Goal: Task Accomplishment & Management: Use online tool/utility

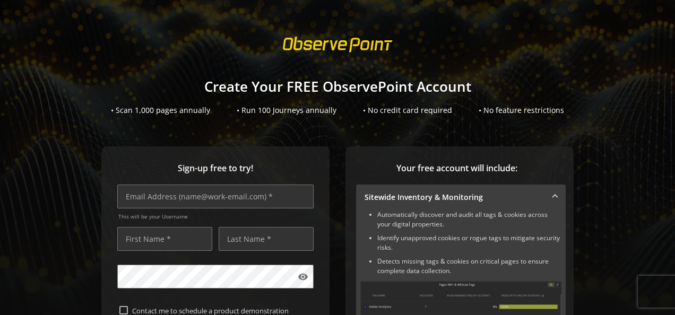
click at [203, 49] on div at bounding box center [337, 45] width 675 height 30
click at [600, 116] on sign-up "Create Your FREE ObservePoint Account • Scan 1,000 pages annually • Run 100 Jou…" at bounding box center [337, 157] width 675 height 315
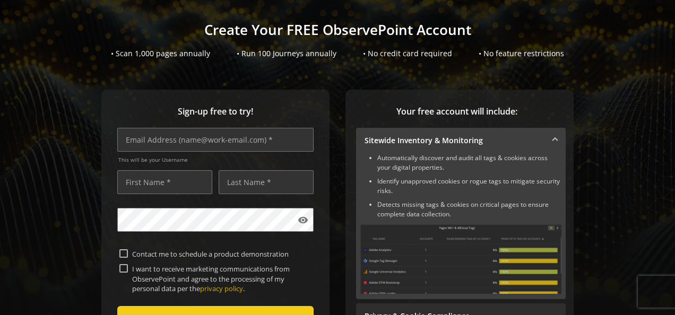
scroll to position [53, 0]
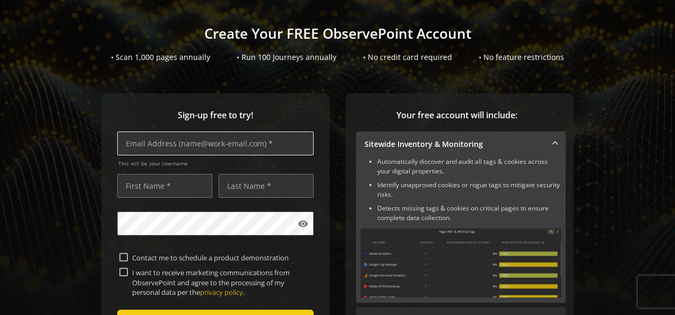
click at [168, 148] on input "text" at bounding box center [215, 144] width 196 height 24
type input "[EMAIL_ADDRESS][DOMAIN_NAME]"
type input "[PERSON_NAME]"
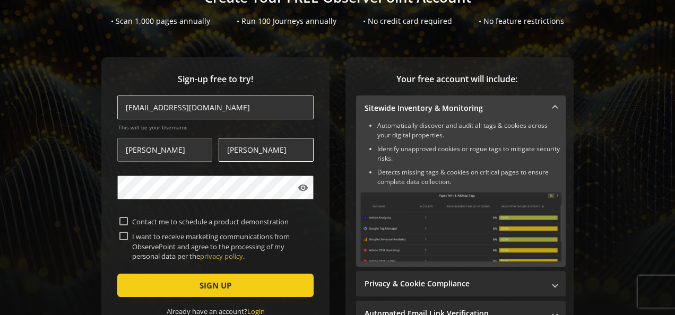
scroll to position [106, 0]
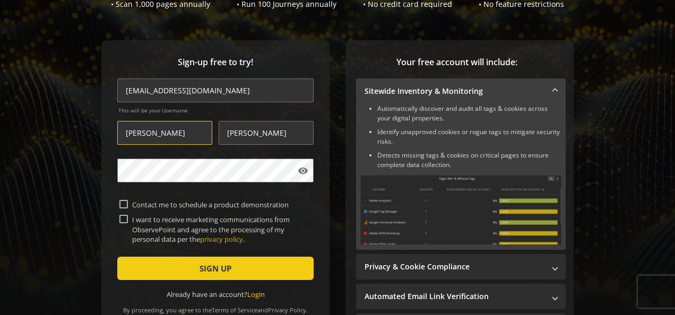
drag, startPoint x: 160, startPoint y: 133, endPoint x: 100, endPoint y: 133, distance: 59.5
click at [101, 133] on div "Sign-up free to try! [EMAIL_ADDRESS][DOMAIN_NAME] This will be your Username [P…" at bounding box center [215, 184] width 228 height 289
click at [196, 91] on input "[EMAIL_ADDRESS][DOMAIN_NAME]" at bounding box center [215, 91] width 196 height 24
drag, startPoint x: 235, startPoint y: 90, endPoint x: 101, endPoint y: 98, distance: 134.0
click at [101, 98] on div "Sign-up free to try! [EMAIL_ADDRESS][DOMAIN_NAME] This will be your Username [P…" at bounding box center [215, 184] width 228 height 289
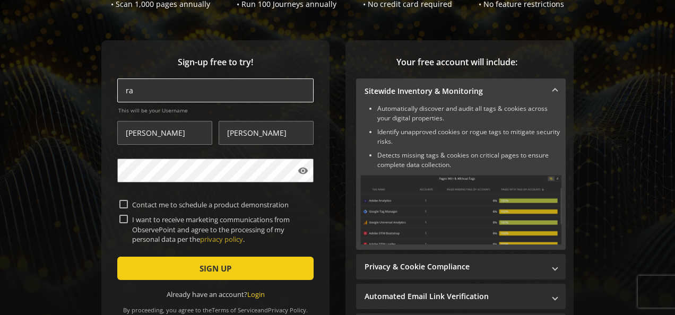
type input "[EMAIL_ADDRESS][DOMAIN_NAME]"
drag, startPoint x: 154, startPoint y: 133, endPoint x: 82, endPoint y: 136, distance: 72.8
click at [82, 136] on div "Sign-up free to try! [PERSON_NAME][EMAIL_ADDRESS][DOMAIN_NAME] This will be you…" at bounding box center [338, 205] width 650 height 331
type input "[PERSON_NAME]"
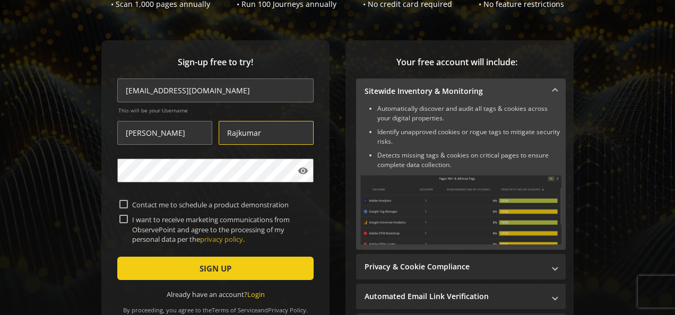
type input "Rajkumar"
click at [334, 121] on div "Sign-up free to try! [PERSON_NAME][EMAIL_ADDRESS][DOMAIN_NAME] This will be you…" at bounding box center [338, 205] width 650 height 331
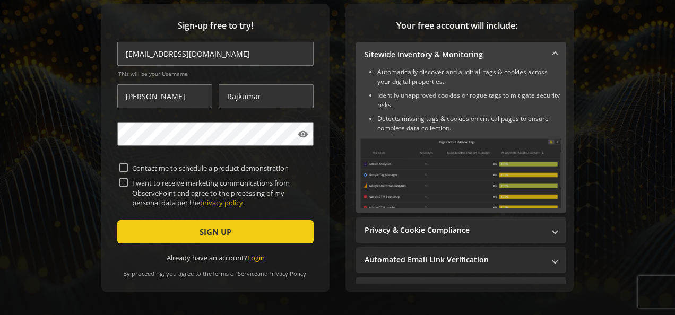
scroll to position [159, 0]
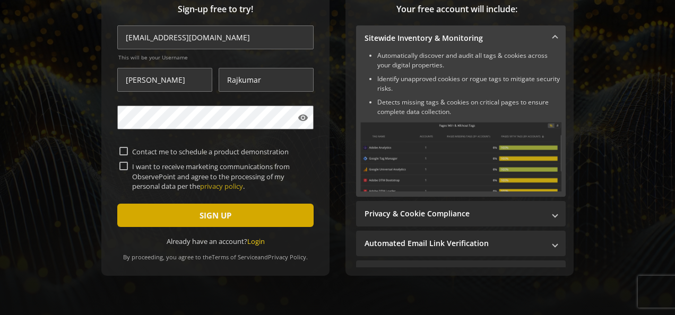
click at [203, 218] on span "SIGN UP" at bounding box center [216, 215] width 32 height 19
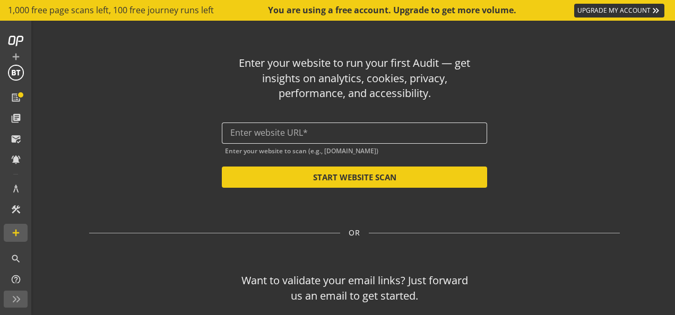
click at [250, 130] on input "text" at bounding box center [354, 133] width 248 height 10
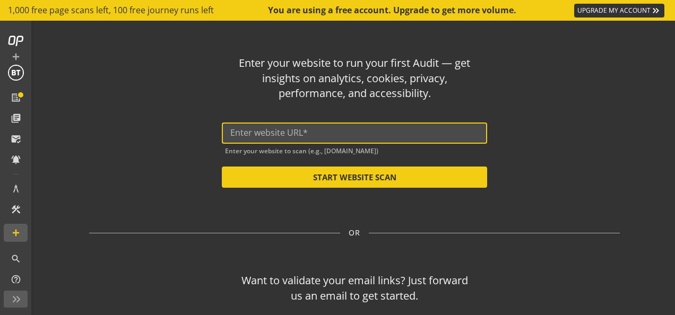
paste input "[DOMAIN_NAME]"
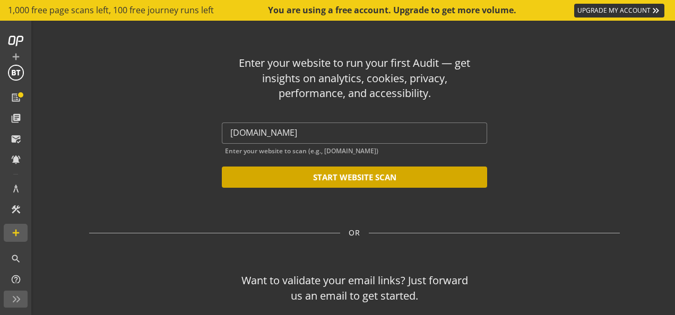
click at [343, 179] on button "START WEBSITE SCAN" at bounding box center [354, 177] width 265 height 21
type input "[URL][DOMAIN_NAME]"
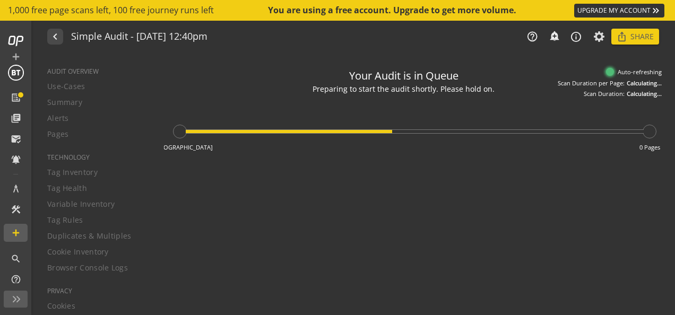
type textarea "Notes can include: -a description of what this audit is validating -changes in …"
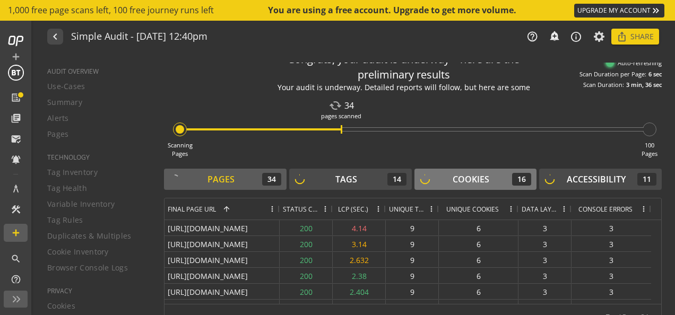
scroll to position [32, 0]
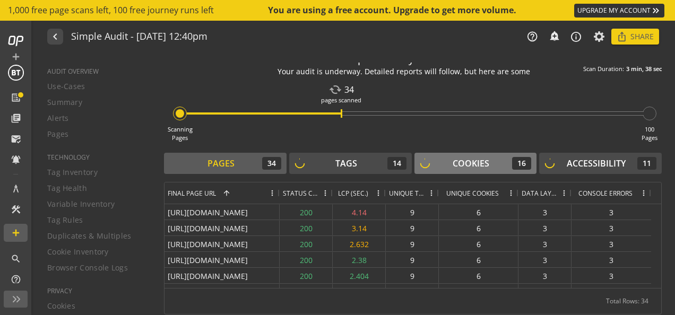
click at [472, 162] on div "Cookies" at bounding box center [471, 164] width 37 height 12
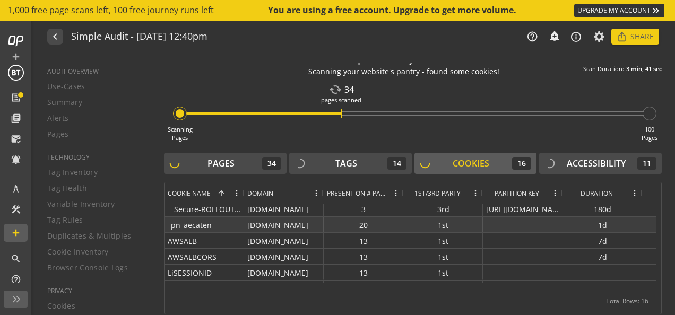
scroll to position [0, 0]
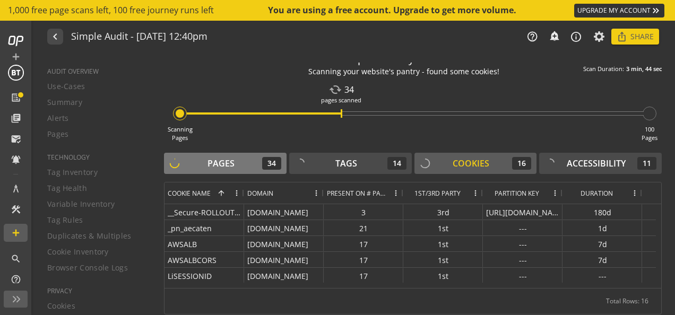
click at [195, 160] on div "Pages 34" at bounding box center [225, 163] width 112 height 13
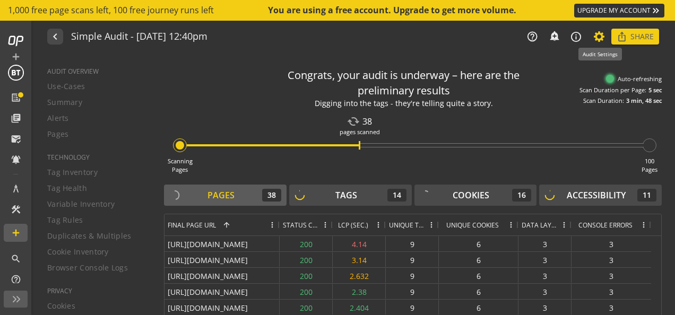
click at [601, 35] on icon at bounding box center [599, 36] width 13 height 7
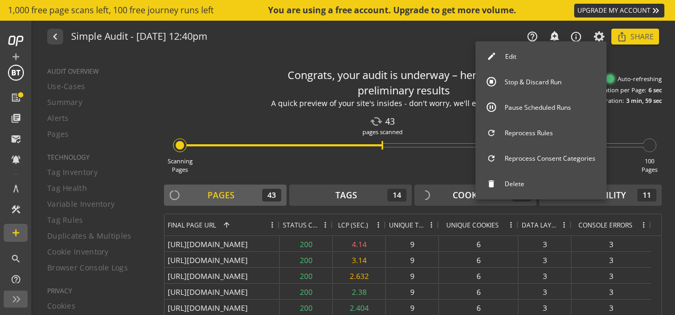
click at [512, 57] on button "Edit" at bounding box center [541, 57] width 131 height 22
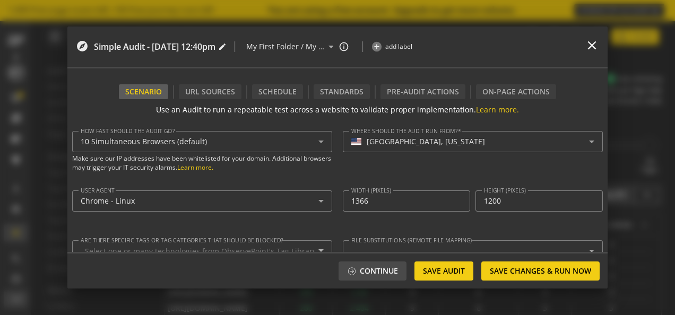
type textarea "[EMAIL_ADDRESS][DOMAIN_NAME]"
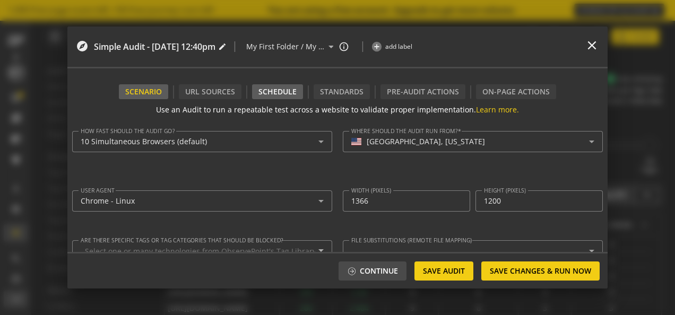
click at [283, 91] on div "Schedule" at bounding box center [277, 91] width 51 height 15
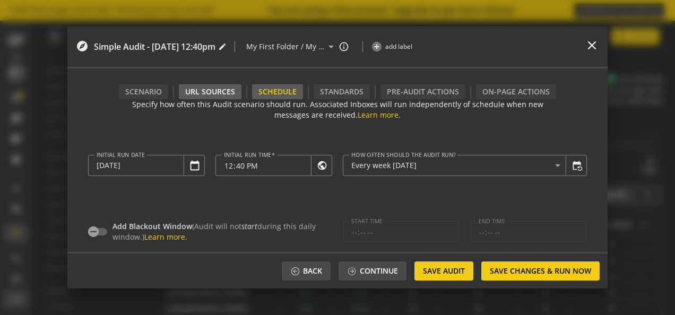
click at [210, 90] on div "URL Sources" at bounding box center [210, 91] width 63 height 15
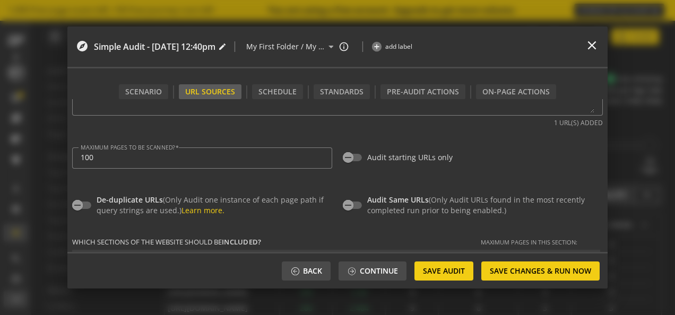
scroll to position [159, 0]
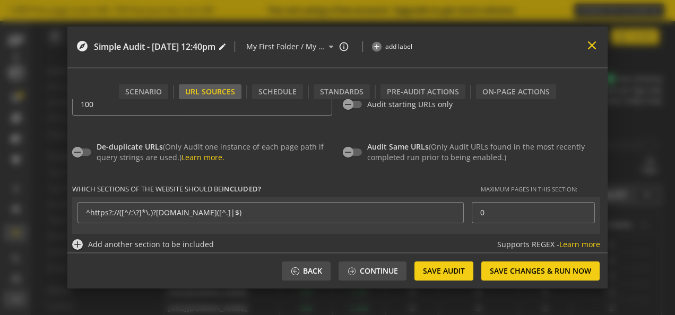
click at [595, 47] on mat-icon "close" at bounding box center [592, 45] width 14 height 14
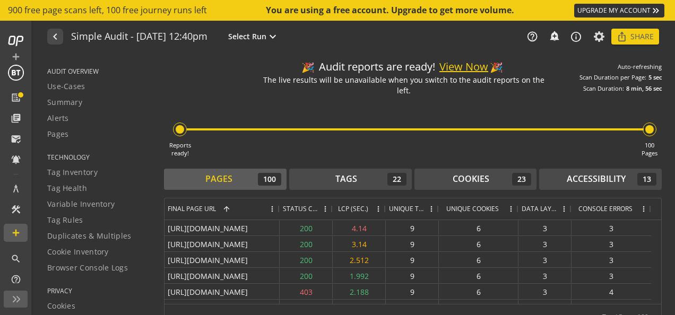
scroll to position [0, 0]
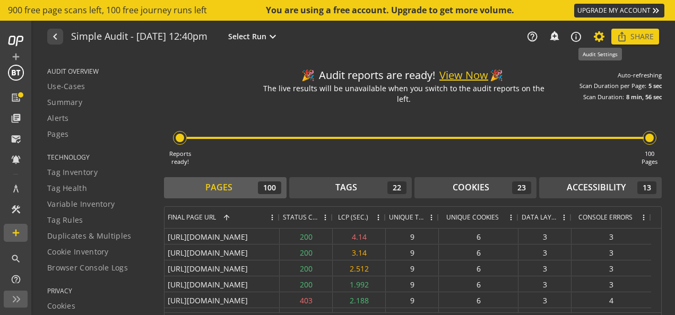
click at [602, 36] on icon at bounding box center [599, 36] width 13 height 7
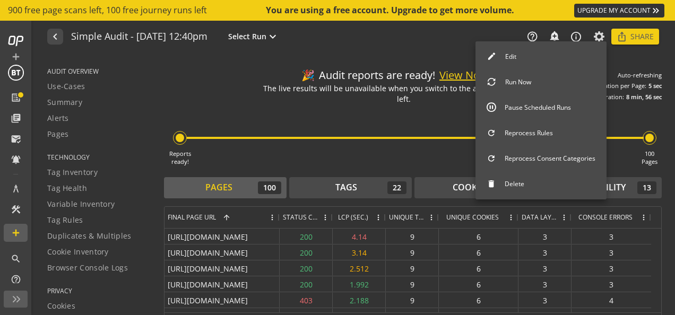
click at [333, 115] on div at bounding box center [337, 157] width 675 height 315
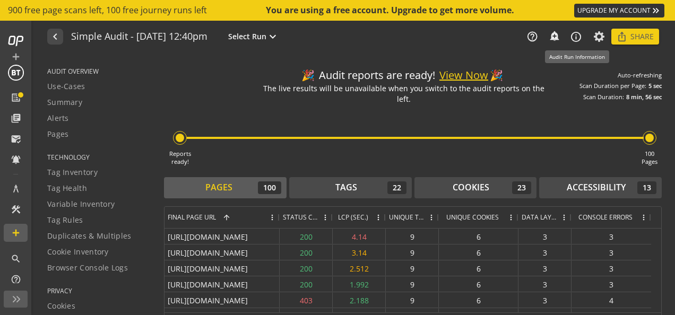
click at [579, 37] on mat-icon "info_outline" at bounding box center [576, 37] width 12 height 12
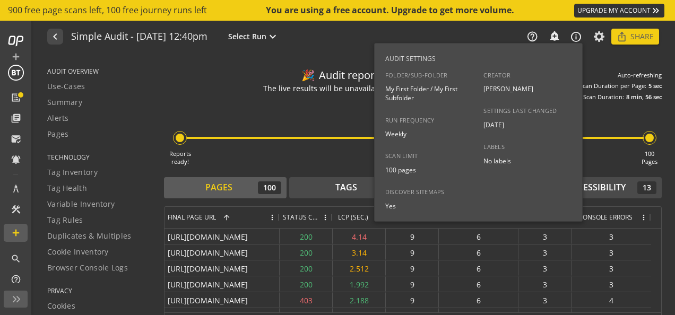
click at [283, 103] on div at bounding box center [337, 157] width 675 height 315
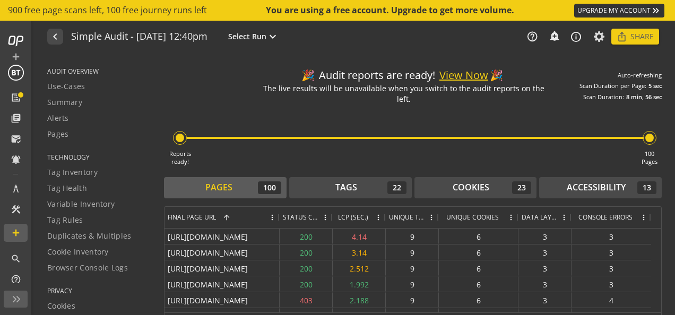
scroll to position [24, 0]
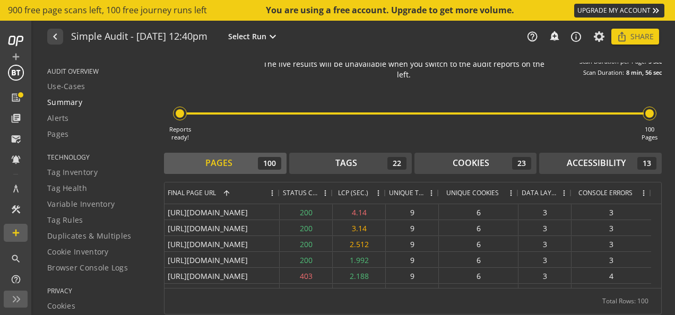
click at [57, 102] on span "Summary" at bounding box center [64, 102] width 35 height 11
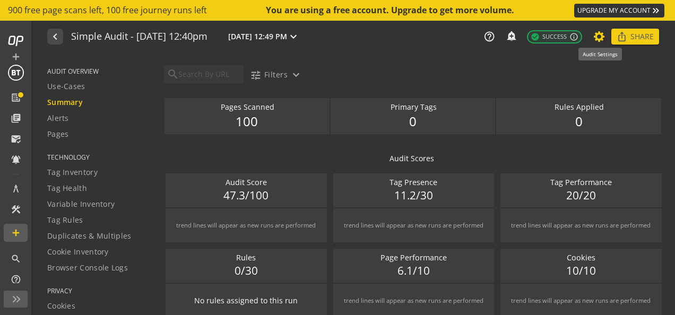
click at [599, 36] on icon at bounding box center [599, 36] width 13 height 7
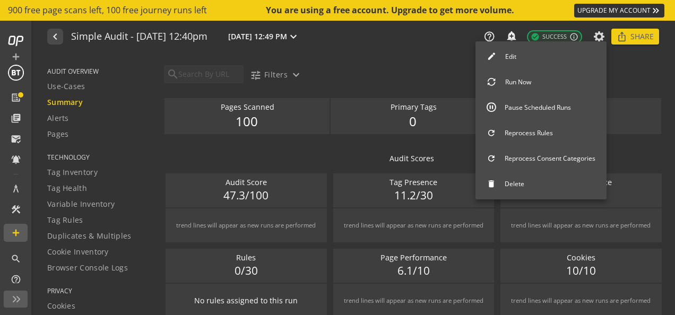
click at [430, 62] on div at bounding box center [337, 157] width 675 height 315
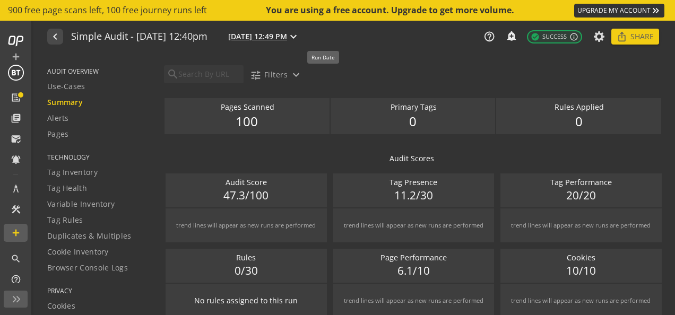
click at [300, 35] on mat-icon "expand_more" at bounding box center [293, 36] width 13 height 13
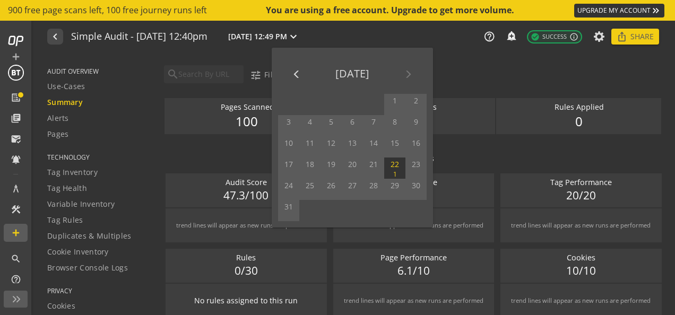
click at [490, 78] on div at bounding box center [337, 157] width 675 height 315
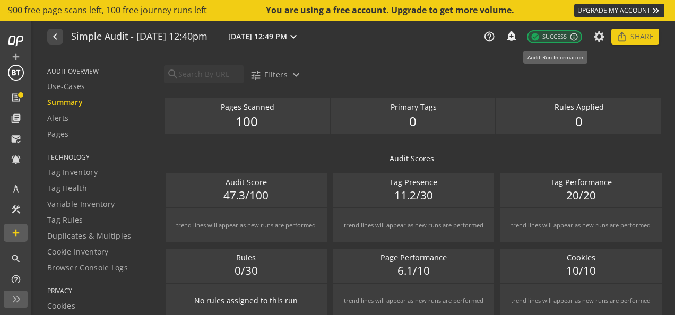
click at [573, 36] on mat-icon "info_outline" at bounding box center [574, 36] width 9 height 9
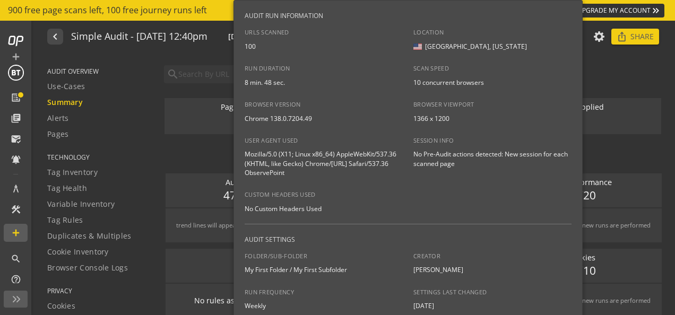
click at [610, 76] on div at bounding box center [337, 157] width 675 height 315
